Goal: Use online tool/utility: Use online tool/utility

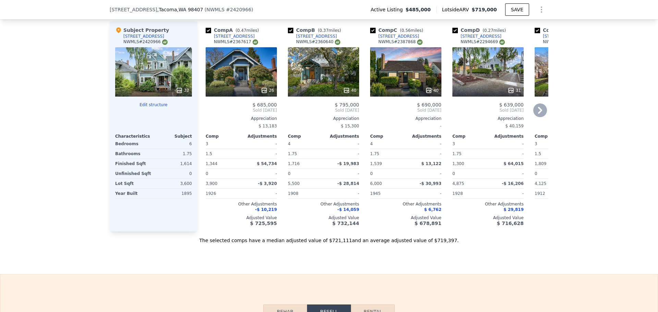
scroll to position [686, 0]
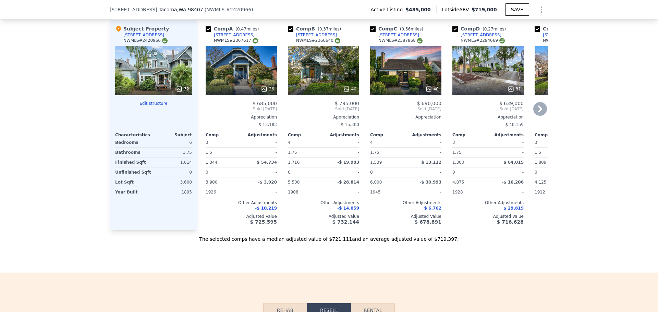
click at [309, 38] on div "[STREET_ADDRESS]" at bounding box center [316, 34] width 41 height 5
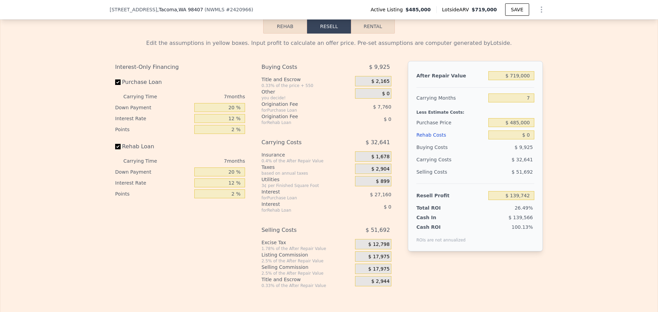
scroll to position [960, 0]
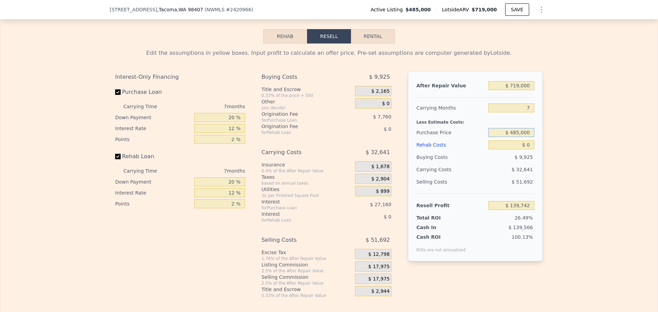
drag, startPoint x: 522, startPoint y: 144, endPoint x: 514, endPoint y: 146, distance: 8.1
click at [514, 137] on input "$ 485,000" at bounding box center [512, 132] width 46 height 9
click at [517, 137] on input "$ 485,000" at bounding box center [512, 132] width 46 height 9
type input "$ 450,000"
type input "$ 177,378"
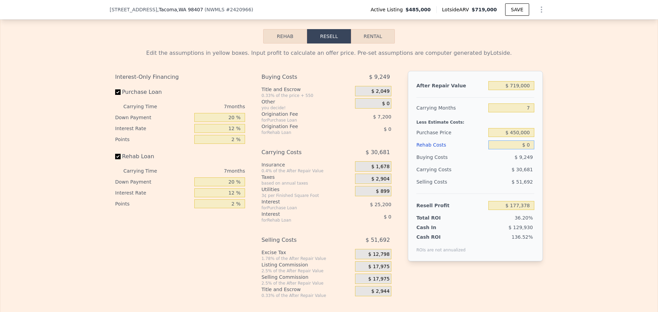
drag, startPoint x: 529, startPoint y: 154, endPoint x: 525, endPoint y: 156, distance: 4.6
click at [525, 149] on input "$ 0" at bounding box center [512, 145] width 46 height 9
type input "$ 4"
type input "$ 177,374"
type input "$ 40"
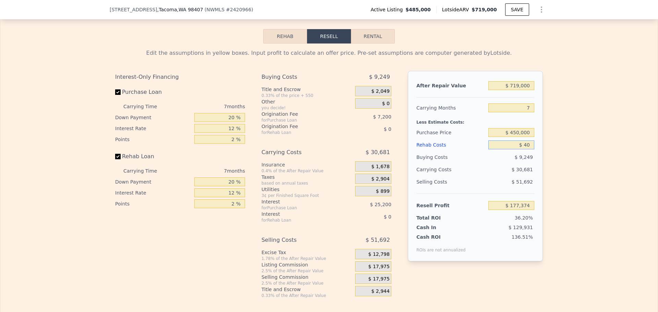
type input "$ 177,337"
type input "$ 400"
type input "$ 176,951"
type input "$ 4,000"
type input "$ 173,090"
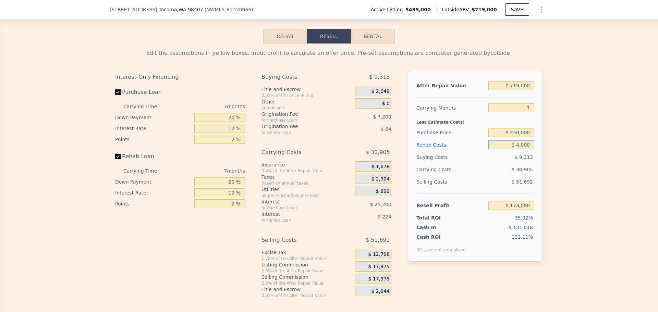
type input "$ 40,000"
type input "$ 134,498"
type input "$ 40,000"
click at [555, 169] on div "Edit the assumptions in yellow boxes. Input profit to calculate an offer price.…" at bounding box center [329, 171] width 658 height 255
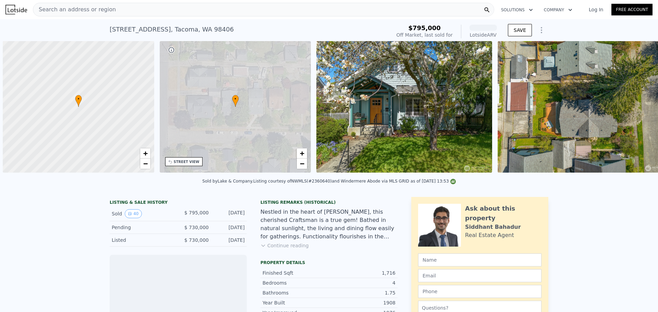
scroll to position [0, 3]
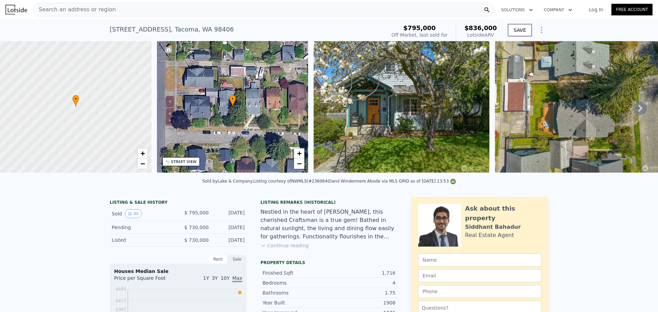
click at [402, 108] on img at bounding box center [402, 107] width 176 height 132
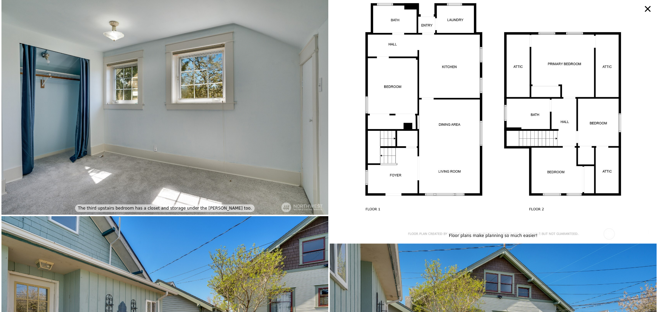
scroll to position [3074, 0]
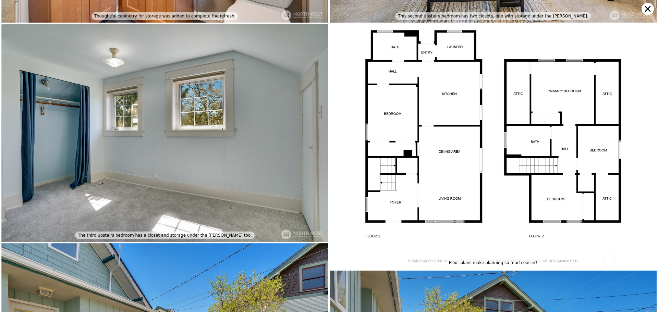
click at [652, 12] on icon at bounding box center [648, 9] width 12 height 12
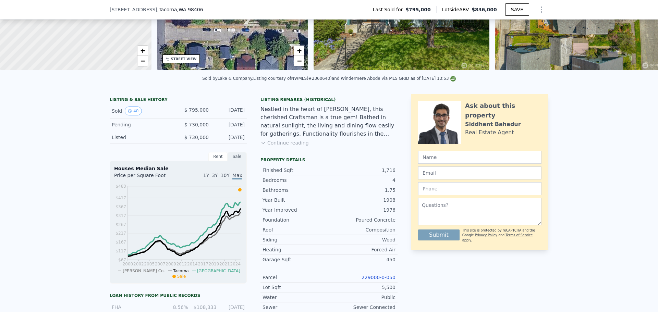
scroll to position [2, 0]
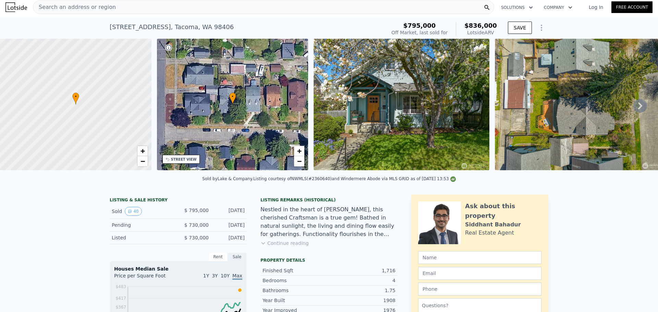
click at [284, 247] on button "Continue reading" at bounding box center [285, 243] width 48 height 7
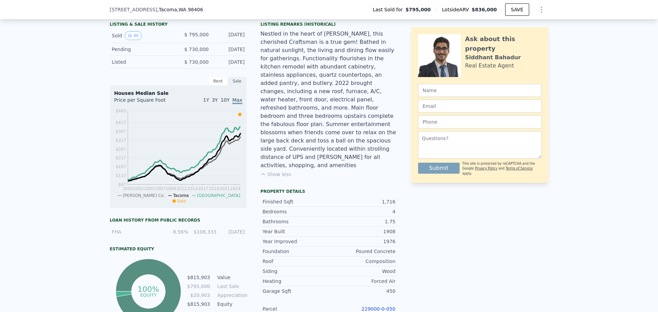
scroll to position [137, 0]
